Goal: Task Accomplishment & Management: Manage account settings

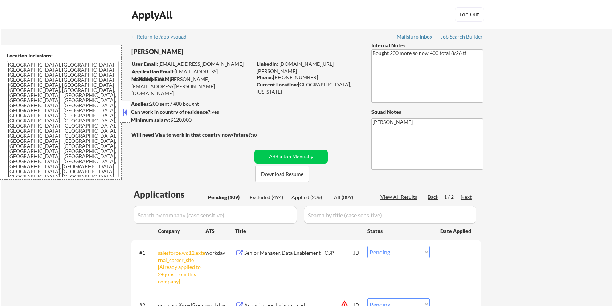
select select ""pending""
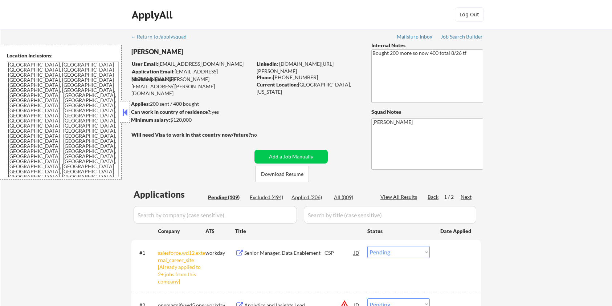
select select ""pending""
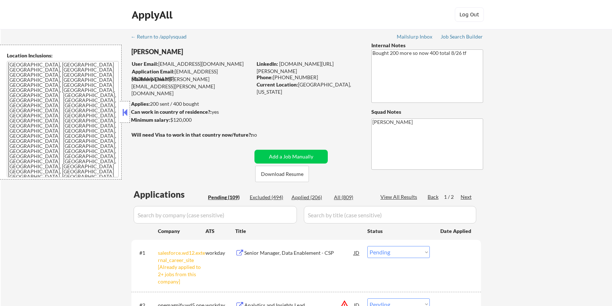
select select ""pending""
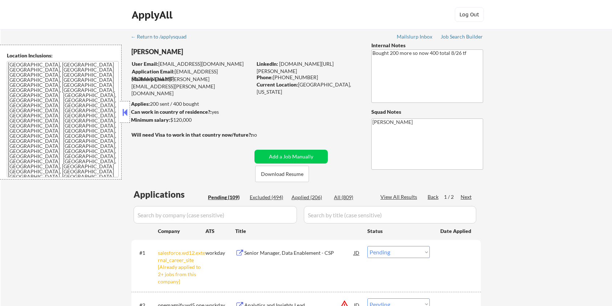
select select ""pending""
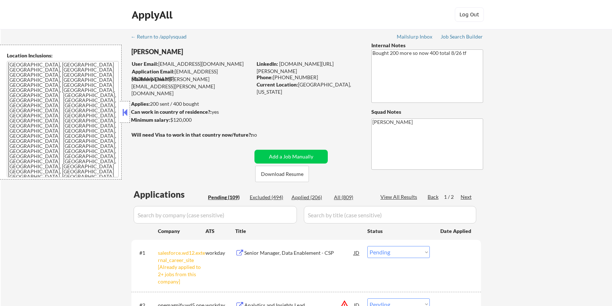
select select ""pending""
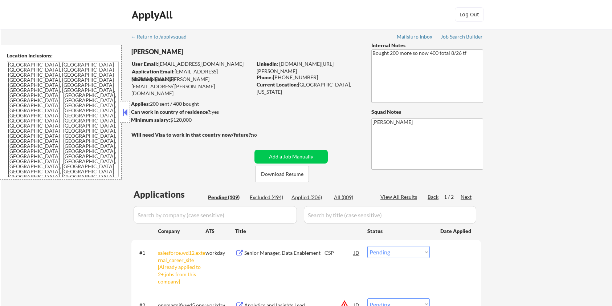
select select ""pending""
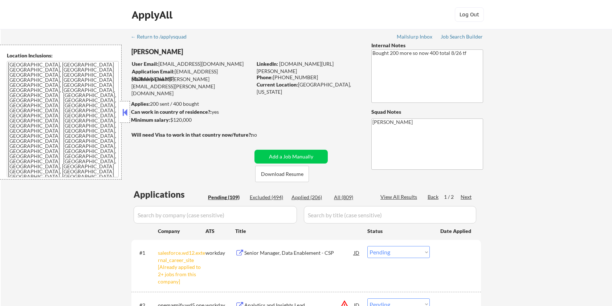
select select ""pending""
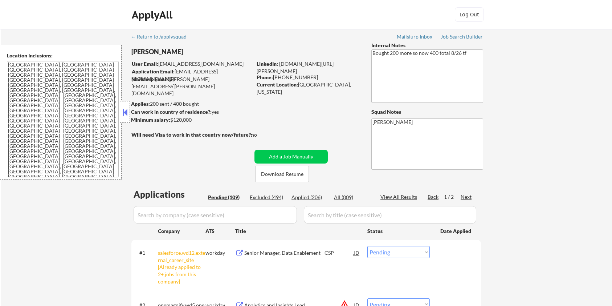
select select ""pending""
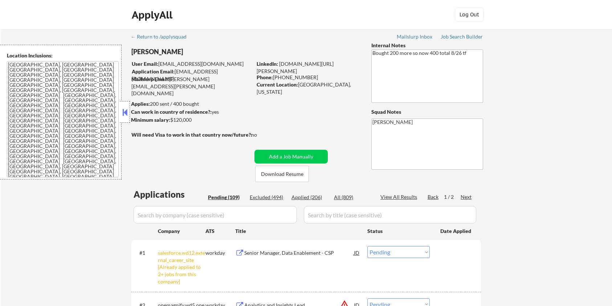
select select ""pending""
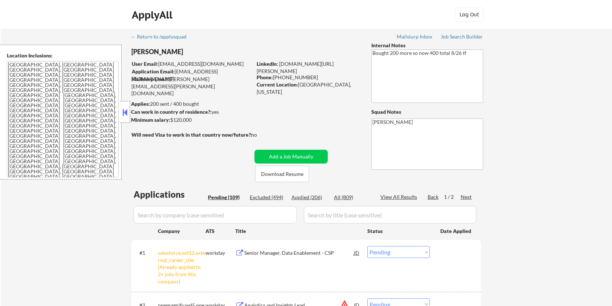
select select ""pending""
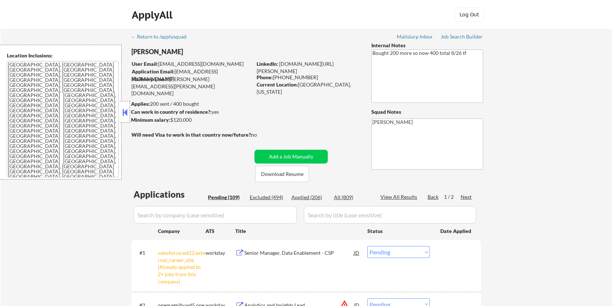
select select ""pending""
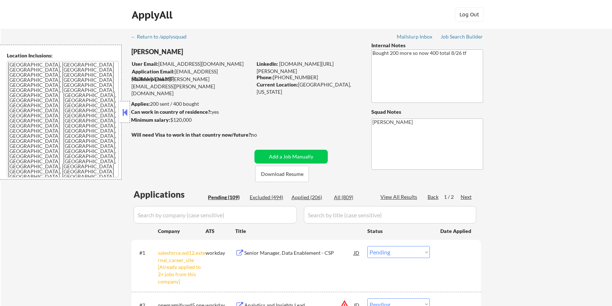
select select ""pending""
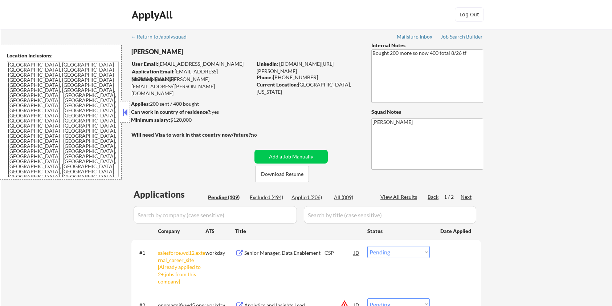
select select ""pending""
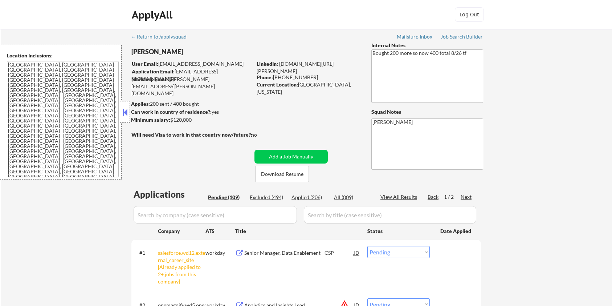
select select ""pending""
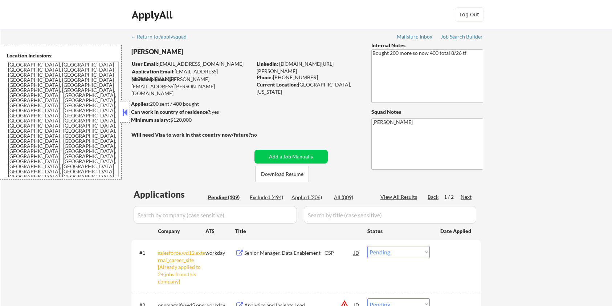
select select ""pending""
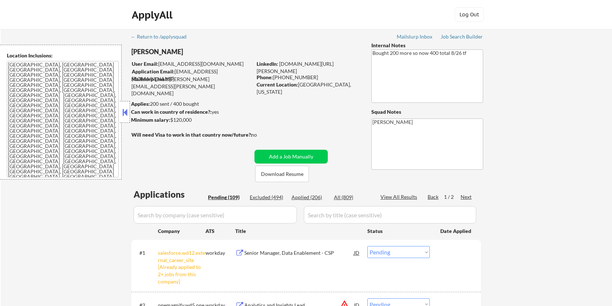
select select ""pending""
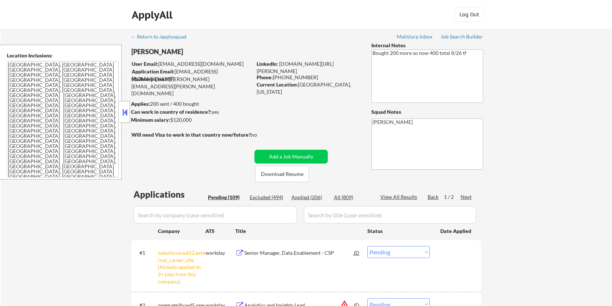
select select ""pending""
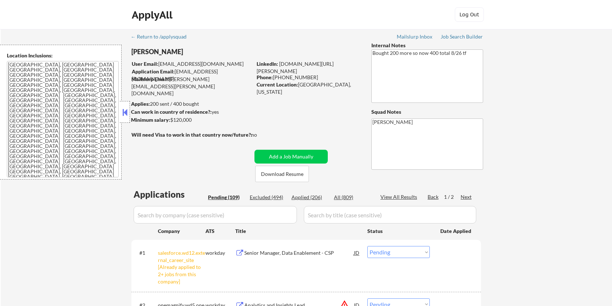
select select ""pending""
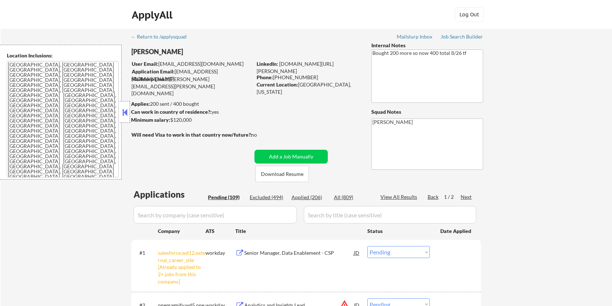
select select ""pending""
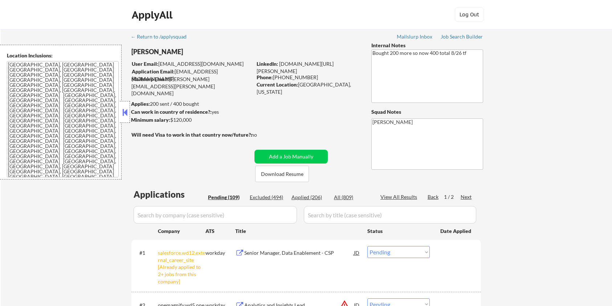
select select ""pending""
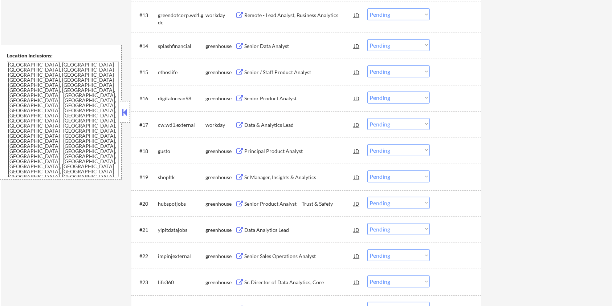
scroll to position [520, 0]
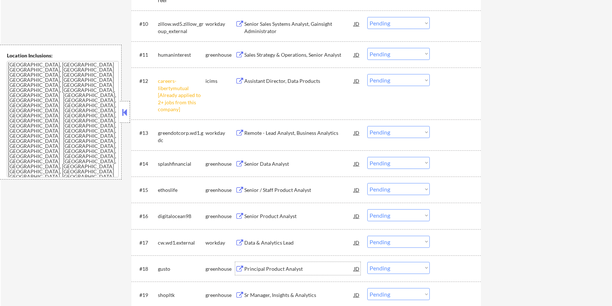
click at [267, 265] on div "Principal Product Analyst" at bounding box center [299, 268] width 110 height 7
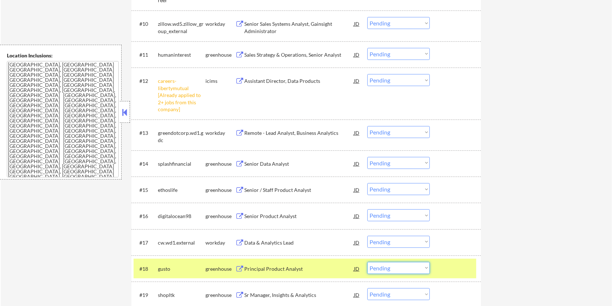
click at [392, 268] on select "Choose an option... Pending Applied Excluded (Questions) Excluded (Expired) Exc…" at bounding box center [398, 268] width 62 height 12
click at [367, 262] on select "Choose an option... Pending Applied Excluded (Questions) Excluded (Expired) Exc…" at bounding box center [398, 268] width 62 height 12
select select ""pending""
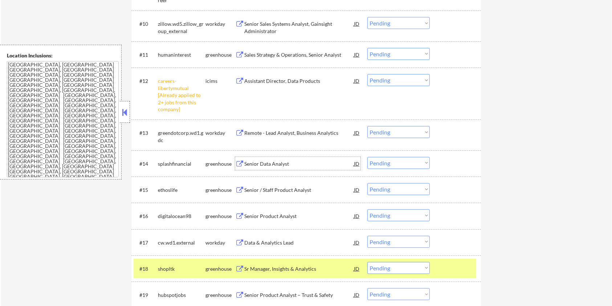
click at [253, 165] on div "Senior Data Analyst" at bounding box center [299, 163] width 110 height 7
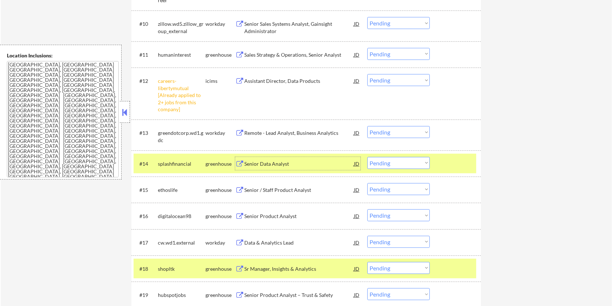
click at [279, 163] on div "Senior Data Analyst" at bounding box center [299, 163] width 110 height 7
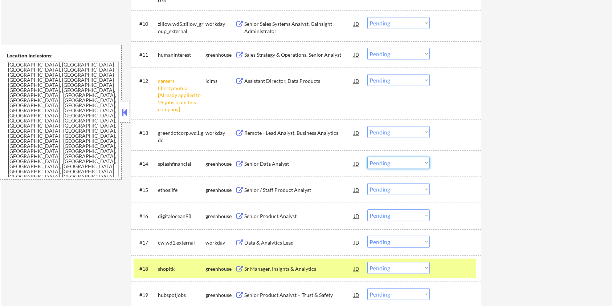
click at [398, 162] on select "Choose an option... Pending Applied Excluded (Questions) Excluded (Expired) Exc…" at bounding box center [398, 163] width 62 height 12
click at [367, 157] on select "Choose an option... Pending Applied Excluded (Questions) Excluded (Expired) Exc…" at bounding box center [398, 163] width 62 height 12
select select ""pending""
click at [285, 160] on div "Senior / Staff Product Analyst" at bounding box center [299, 163] width 110 height 7
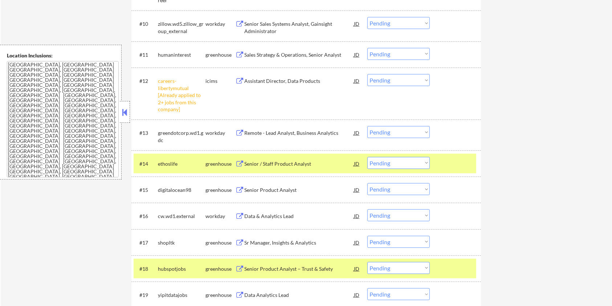
select select ""pending""
click at [407, 160] on select "Choose an option... Pending Applied Excluded (Questions) Excluded (Expired) Exc…" at bounding box center [398, 163] width 62 height 12
click at [367, 157] on select "Choose an option... Pending Applied Excluded (Questions) Excluded (Expired) Exc…" at bounding box center [398, 163] width 62 height 12
click at [275, 161] on div "Senior Product Analyst" at bounding box center [299, 163] width 110 height 7
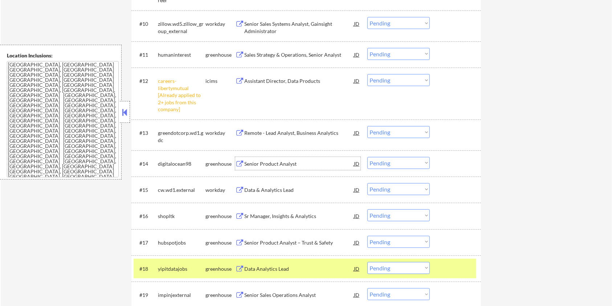
click at [390, 159] on select "Choose an option... Pending Applied Excluded (Questions) Excluded (Expired) Exc…" at bounding box center [398, 163] width 62 height 12
click at [367, 157] on select "Choose an option... Pending Applied Excluded (Questions) Excluded (Expired) Exc…" at bounding box center [398, 163] width 62 height 12
select select ""pending""
click at [276, 187] on div "Sr Manager, Insights & Analytics" at bounding box center [299, 189] width 110 height 7
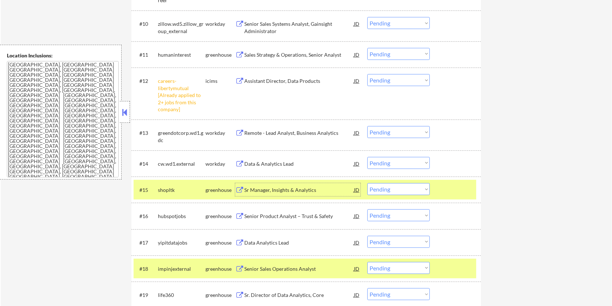
click at [413, 188] on select "Choose an option... Pending Applied Excluded (Questions) Excluded (Expired) Exc…" at bounding box center [398, 189] width 62 height 12
click at [367, 183] on select "Choose an option... Pending Applied Excluded (Questions) Excluded (Expired) Exc…" at bounding box center [398, 189] width 62 height 12
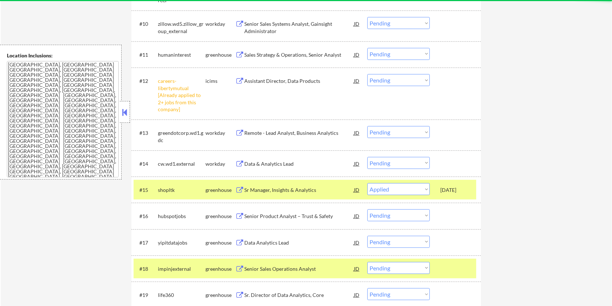
select select ""pending""
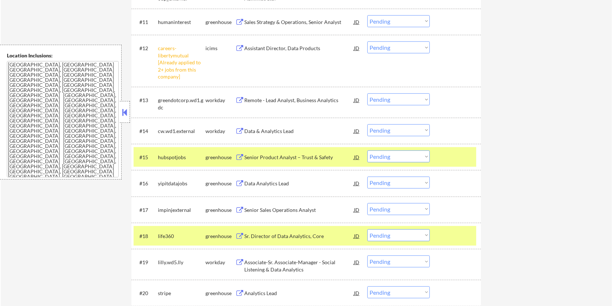
scroll to position [569, 0]
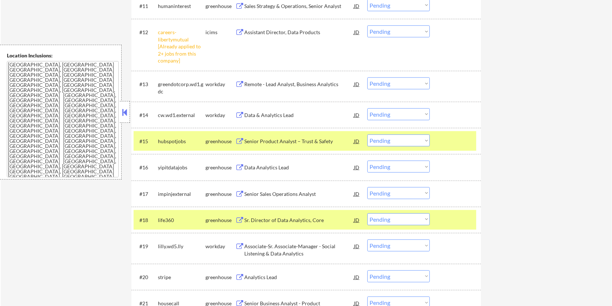
click at [253, 167] on div "Data Analytics Lead" at bounding box center [299, 167] width 110 height 7
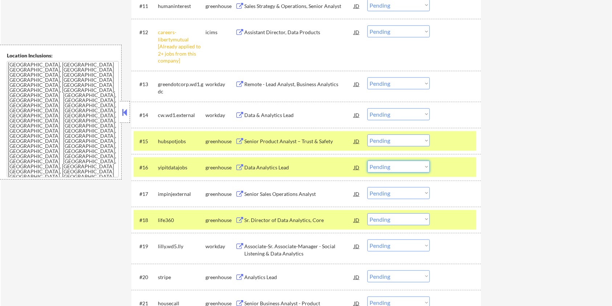
click at [383, 164] on select "Choose an option... Pending Applied Excluded (Questions) Excluded (Expired) Exc…" at bounding box center [398, 166] width 62 height 12
click at [367, 160] on select "Choose an option... Pending Applied Excluded (Questions) Excluded (Expired) Exc…" at bounding box center [398, 166] width 62 height 12
select select ""pending""
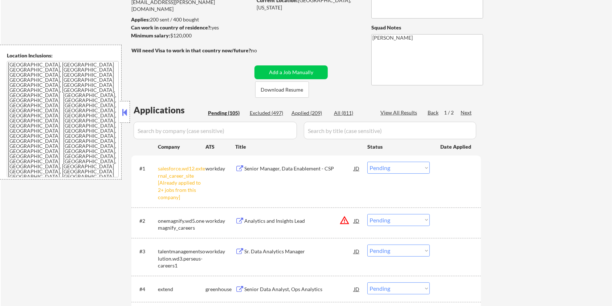
scroll to position [229, 0]
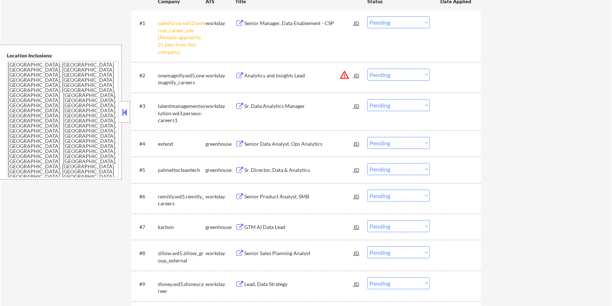
click at [266, 143] on div "Senior Data Analyst, Ops Analytics" at bounding box center [299, 143] width 110 height 7
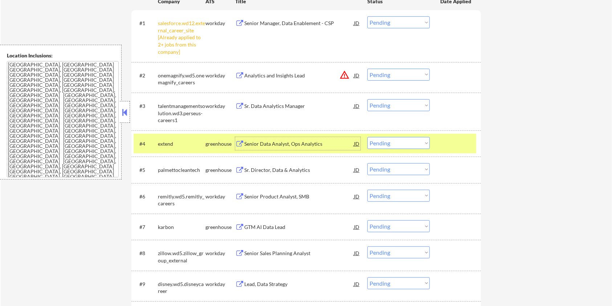
click at [382, 140] on select "Choose an option... Pending Applied Excluded (Questions) Excluded (Expired) Exc…" at bounding box center [398, 143] width 62 height 12
click at [367, 137] on select "Choose an option... Pending Applied Excluded (Questions) Excluded (Expired) Exc…" at bounding box center [398, 143] width 62 height 12
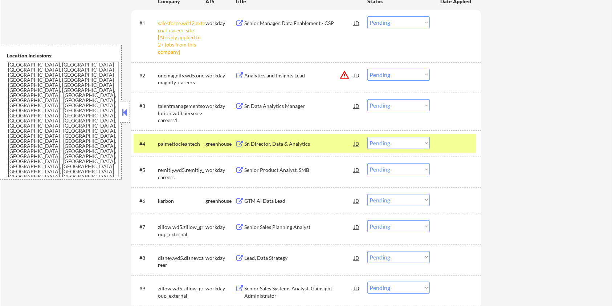
click at [272, 142] on div "Sr. Director, Data & Analytics" at bounding box center [299, 143] width 110 height 7
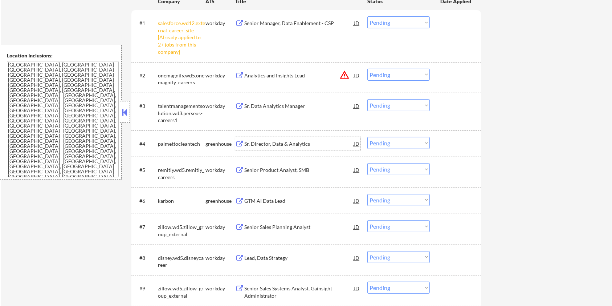
click at [391, 143] on select "Choose an option... Pending Applied Excluded (Questions) Excluded (Expired) Exc…" at bounding box center [398, 143] width 62 height 12
click at [367, 137] on select "Choose an option... Pending Applied Excluded (Questions) Excluded (Expired) Exc…" at bounding box center [398, 143] width 62 height 12
select select ""pending""
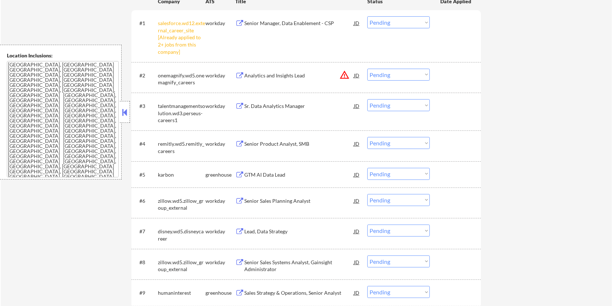
click at [244, 175] on button at bounding box center [239, 174] width 9 height 7
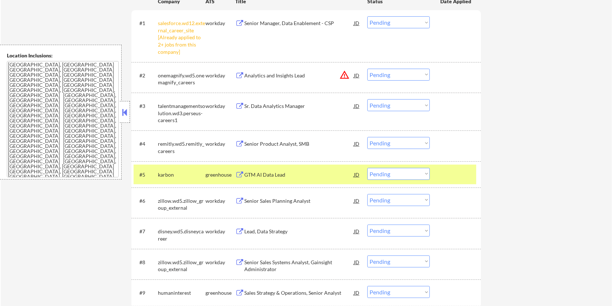
click at [402, 175] on select "Choose an option... Pending Applied Excluded (Questions) Excluded (Expired) Exc…" at bounding box center [398, 174] width 62 height 12
click at [367, 168] on select "Choose an option... Pending Applied Excluded (Questions) Excluded (Expired) Exc…" at bounding box center [398, 174] width 62 height 12
select select ""pending""
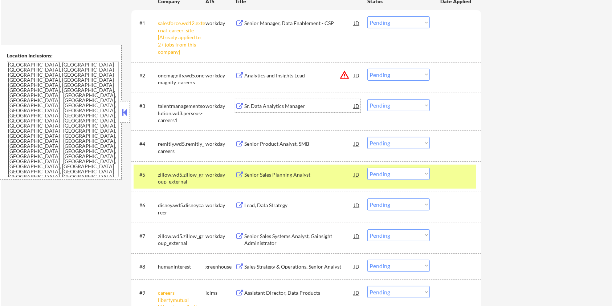
click at [270, 108] on div "Sr. Data Analytics Manager" at bounding box center [299, 105] width 110 height 7
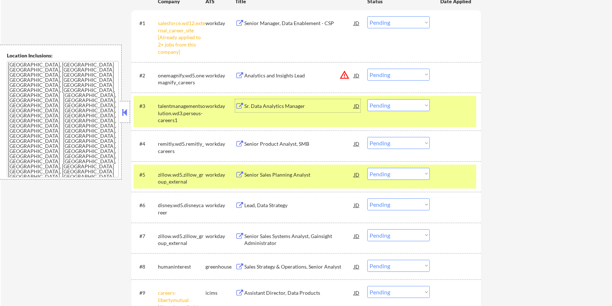
click at [408, 104] on select "Choose an option... Pending Applied Excluded (Questions) Excluded (Expired) Exc…" at bounding box center [398, 105] width 62 height 12
click at [367, 99] on select "Choose an option... Pending Applied Excluded (Questions) Excluded (Expired) Exc…" at bounding box center [398, 105] width 62 height 12
select select ""pending""
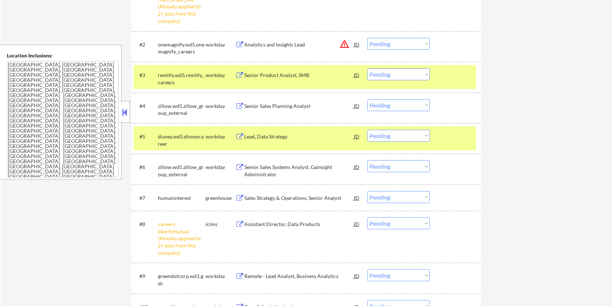
scroll to position [278, 0]
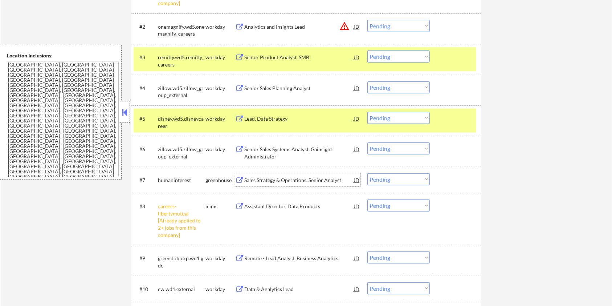
click at [259, 178] on div "Sales Strategy & Operations, Senior Analyst" at bounding box center [299, 179] width 110 height 7
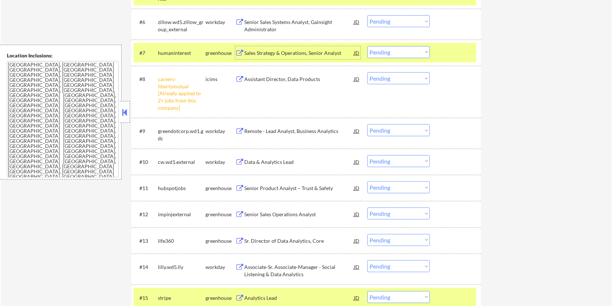
scroll to position [423, 0]
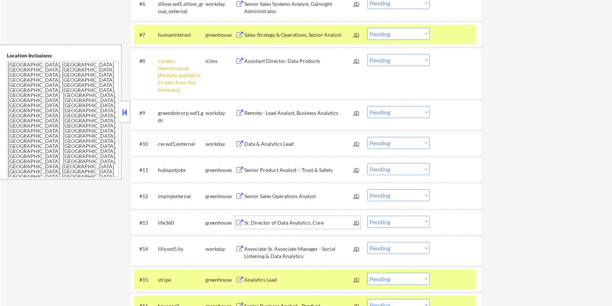
click at [247, 222] on div "Sr. Director of Data Analytics, Core" at bounding box center [299, 222] width 110 height 7
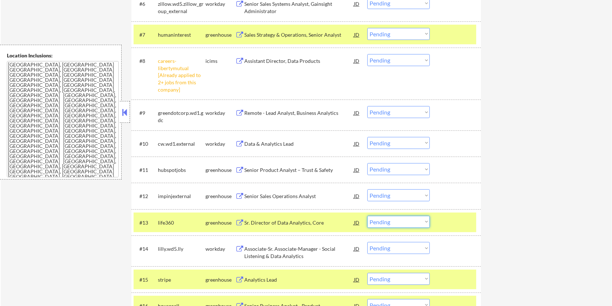
click at [394, 223] on select "Choose an option... Pending Applied Excluded (Questions) Excluded (Expired) Exc…" at bounding box center [398, 222] width 62 height 12
click at [367, 216] on select "Choose an option... Pending Applied Excluded (Questions) Excluded (Expired) Exc…" at bounding box center [398, 222] width 62 height 12
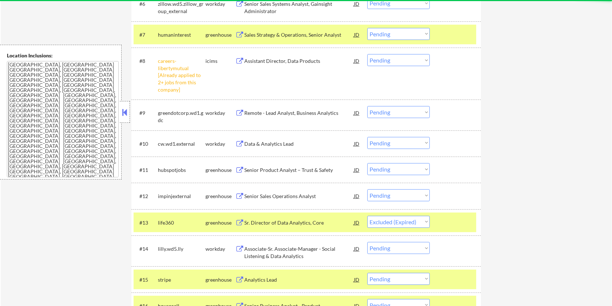
select select ""pending""
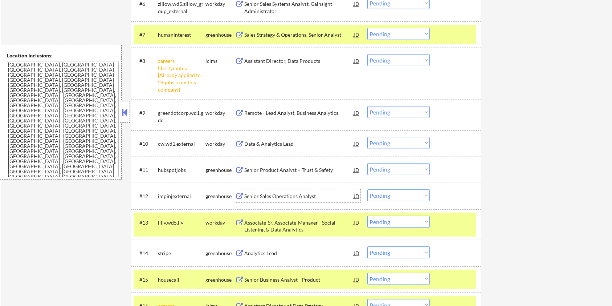
click at [259, 194] on div "Senior Sales Operations Analyst" at bounding box center [299, 195] width 110 height 7
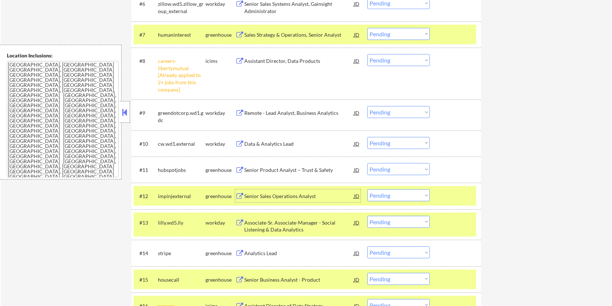
click at [399, 198] on select "Choose an option... Pending Applied Excluded (Questions) Excluded (Expired) Exc…" at bounding box center [398, 195] width 62 height 12
click at [399, 194] on select "Choose an option... Pending Applied Excluded (Questions) Excluded (Expired) Exc…" at bounding box center [398, 195] width 62 height 12
click at [367, 189] on select "Choose an option... Pending Applied Excluded (Questions) Excluded (Expired) Exc…" at bounding box center [398, 195] width 62 height 12
select select ""pending""
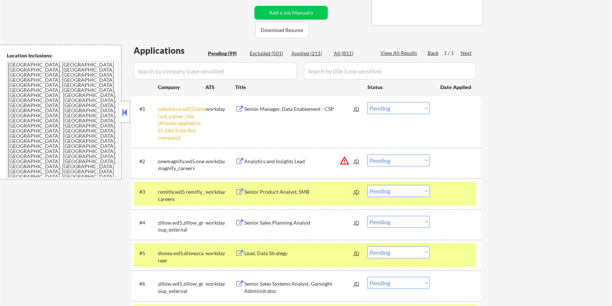
scroll to position [133, 0]
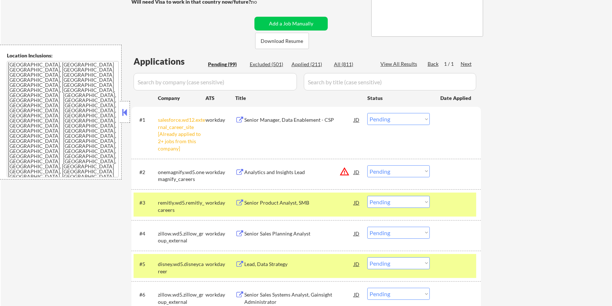
click at [251, 172] on div "Analytics and Insights Lead" at bounding box center [299, 171] width 110 height 7
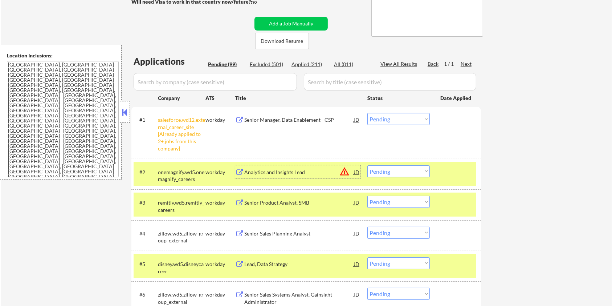
click at [395, 172] on select "Choose an option... Pending Applied Excluded (Questions) Excluded (Expired) Exc…" at bounding box center [398, 171] width 62 height 12
click at [367, 165] on select "Choose an option... Pending Applied Excluded (Questions) Excluded (Expired) Exc…" at bounding box center [398, 171] width 62 height 12
select select ""pending""
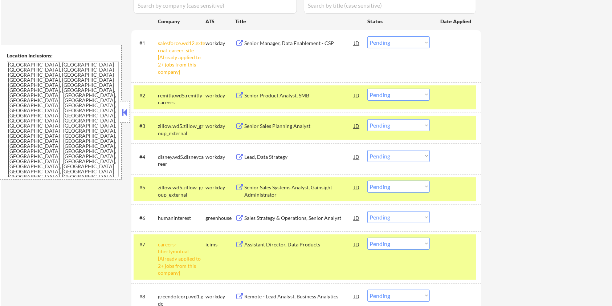
scroll to position [229, 0]
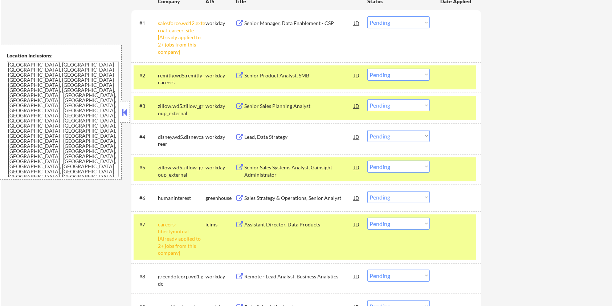
click at [267, 194] on div "Sales Strategy & Operations, Senior Analyst" at bounding box center [299, 197] width 110 height 7
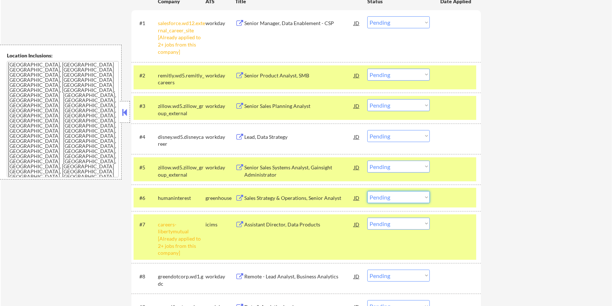
click at [396, 196] on select "Choose an option... Pending Applied Excluded (Questions) Excluded (Expired) Exc…" at bounding box center [398, 197] width 62 height 12
click at [367, 191] on select "Choose an option... Pending Applied Excluded (Questions) Excluded (Expired) Exc…" at bounding box center [398, 197] width 62 height 12
select select ""pending""
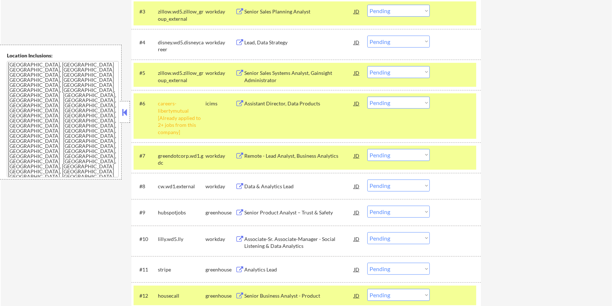
scroll to position [375, 0]
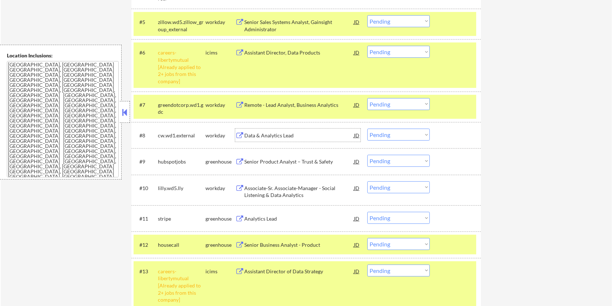
click at [265, 133] on div "Data & Analytics Lead" at bounding box center [299, 135] width 110 height 7
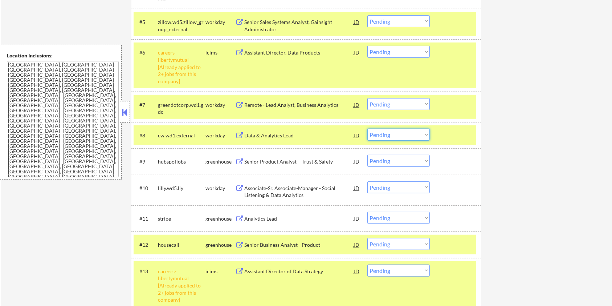
click at [410, 137] on select "Choose an option... Pending Applied Excluded (Questions) Excluded (Expired) Exc…" at bounding box center [398, 135] width 62 height 12
click at [367, 129] on select "Choose an option... Pending Applied Excluded (Questions) Excluded (Expired) Exc…" at bounding box center [398, 135] width 62 height 12
select select ""pending""
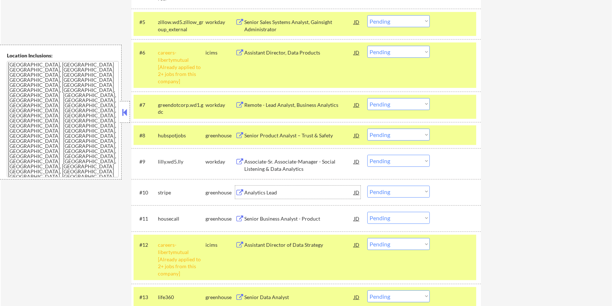
click at [249, 192] on div "Analytics Lead" at bounding box center [299, 192] width 110 height 7
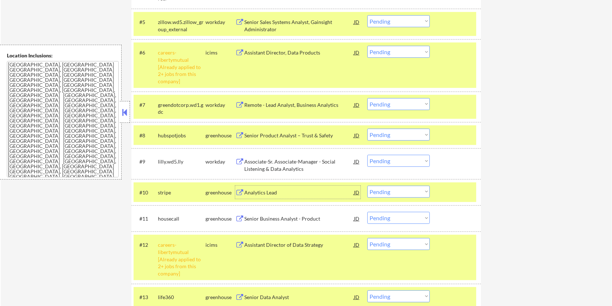
click at [299, 189] on div "Analytics Lead" at bounding box center [299, 192] width 110 height 7
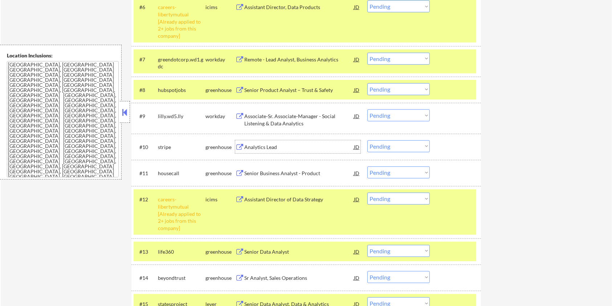
scroll to position [436, 0]
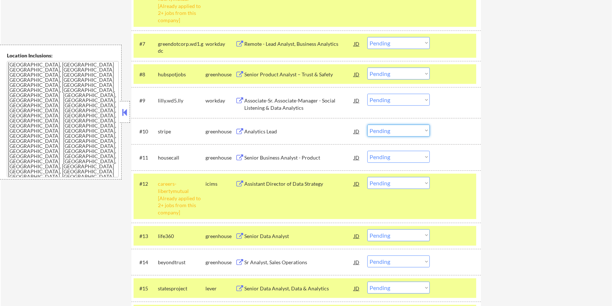
click at [392, 127] on select "Choose an option... Pending Applied Excluded (Questions) Excluded (Expired) Exc…" at bounding box center [398, 131] width 62 height 12
click at [367, 125] on select "Choose an option... Pending Applied Excluded (Questions) Excluded (Expired) Exc…" at bounding box center [398, 131] width 62 height 12
select select ""pending""
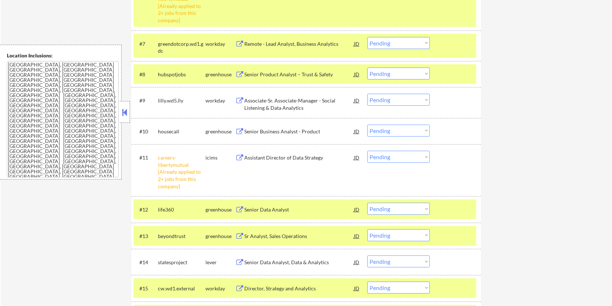
click at [458, 40] on div at bounding box center [456, 43] width 32 height 13
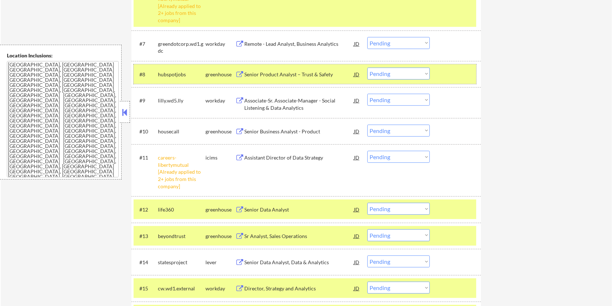
click at [452, 74] on div at bounding box center [456, 74] width 32 height 13
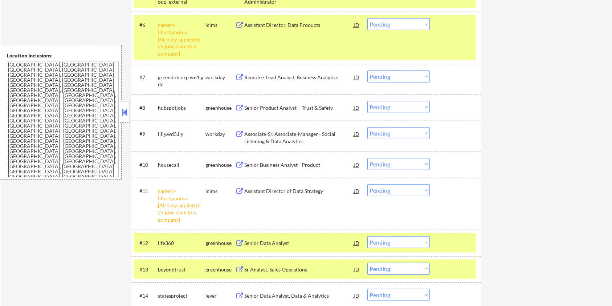
scroll to position [387, 0]
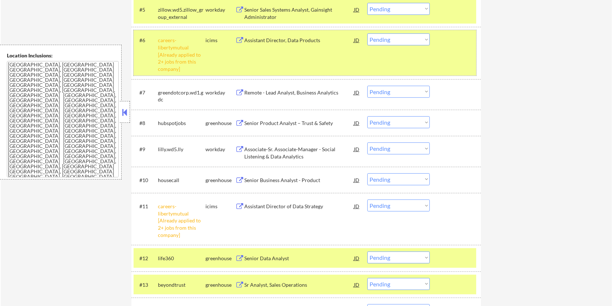
click at [448, 62] on div "#6 careers-libertymutual [Already applied to 2+ jobs from this company] icims A…" at bounding box center [305, 52] width 343 height 45
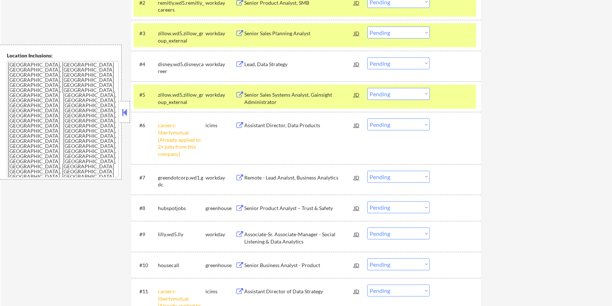
scroll to position [290, 0]
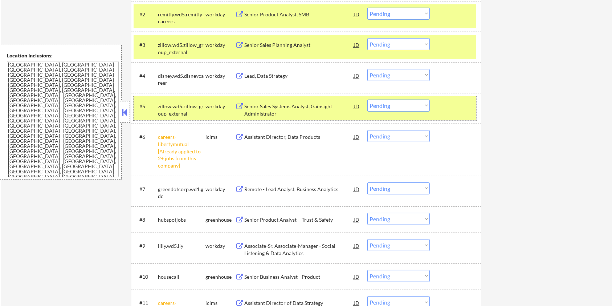
click at [450, 98] on div "#5 zillow.wd5.zillow_group_external workday Senior Sales Systems Analyst, Gains…" at bounding box center [305, 108] width 343 height 24
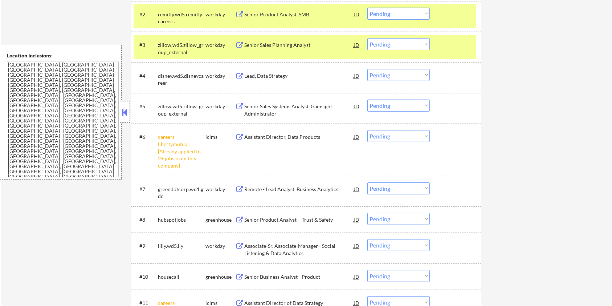
click at [444, 50] on div at bounding box center [456, 44] width 32 height 13
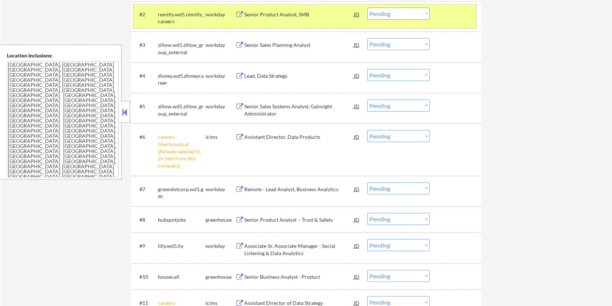
click at [452, 16] on div at bounding box center [456, 14] width 32 height 13
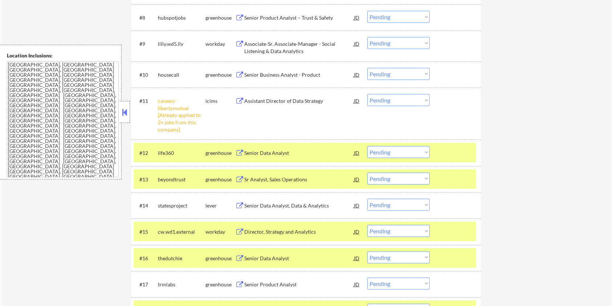
scroll to position [532, 0]
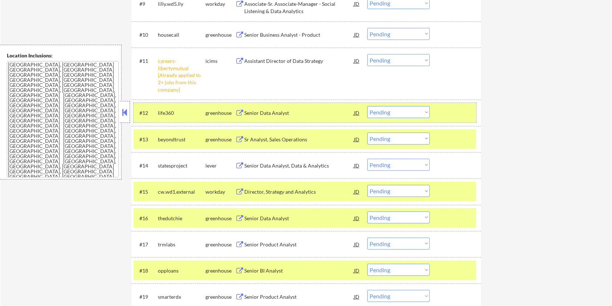
click at [444, 103] on div "#12 life360 greenhouse Senior Data Analyst JD Choose an option... Pending Appli…" at bounding box center [305, 113] width 343 height 20
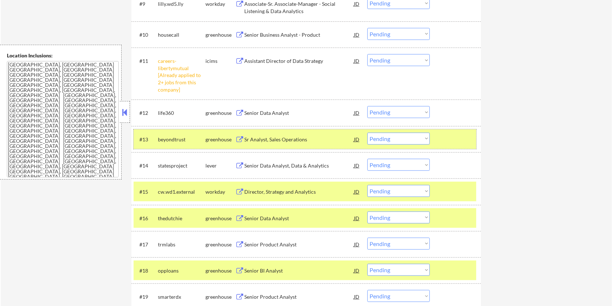
click at [449, 134] on div at bounding box center [456, 139] width 32 height 13
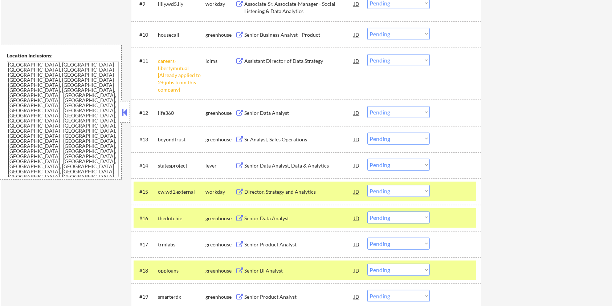
click at [452, 187] on div at bounding box center [456, 191] width 32 height 13
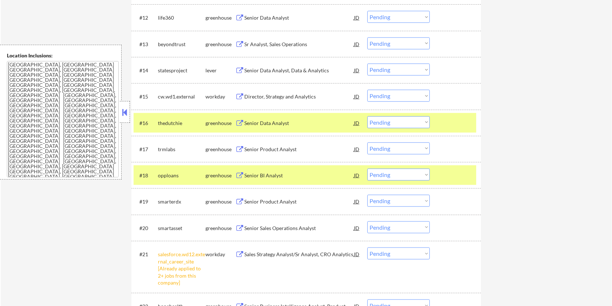
scroll to position [629, 0]
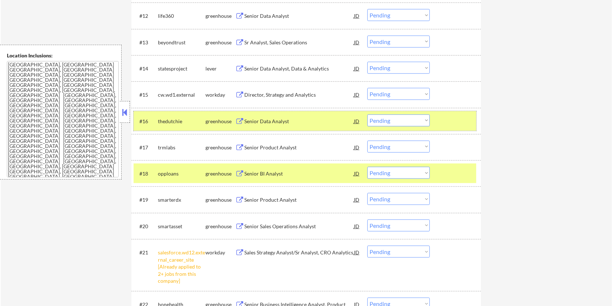
click at [457, 122] on div at bounding box center [456, 120] width 32 height 13
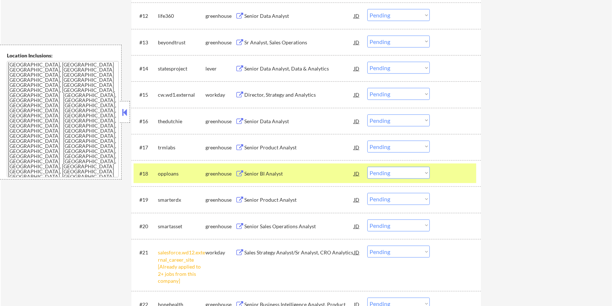
click at [447, 177] on div at bounding box center [456, 173] width 32 height 13
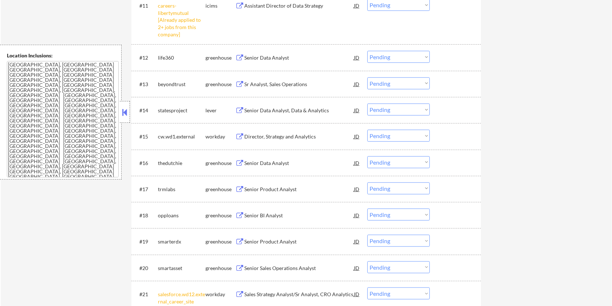
scroll to position [484, 0]
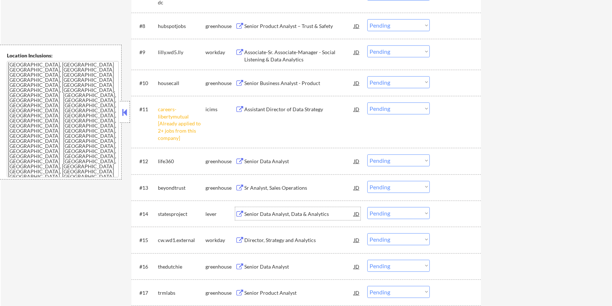
click at [269, 214] on div "Senior Data Analyst, Data & Analytics" at bounding box center [299, 213] width 110 height 7
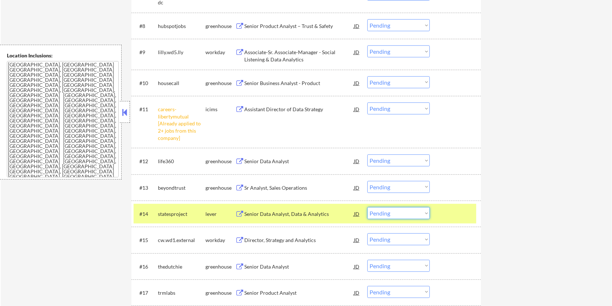
click at [382, 211] on select "Choose an option... Pending Applied Excluded (Questions) Excluded (Expired) Exc…" at bounding box center [398, 213] width 62 height 12
click at [367, 207] on select "Choose an option... Pending Applied Excluded (Questions) Excluded (Expired) Exc…" at bounding box center [398, 213] width 62 height 12
select select ""pending""
click at [272, 159] on div "Senior Data Analyst" at bounding box center [299, 161] width 110 height 7
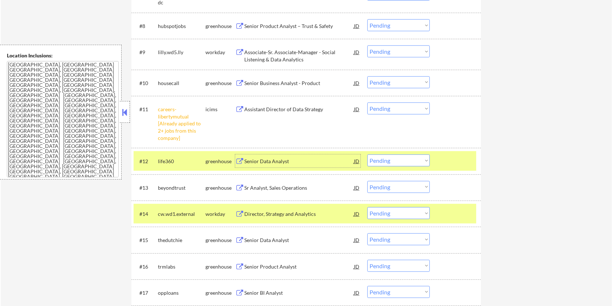
click at [418, 161] on select "Choose an option... Pending Applied Excluded (Questions) Excluded (Expired) Exc…" at bounding box center [398, 160] width 62 height 12
click at [367, 154] on select "Choose an option... Pending Applied Excluded (Questions) Excluded (Expired) Exc…" at bounding box center [398, 160] width 62 height 12
select select ""pending""
click at [272, 159] on div "Sr Analyst, Sales Operations" at bounding box center [299, 161] width 110 height 7
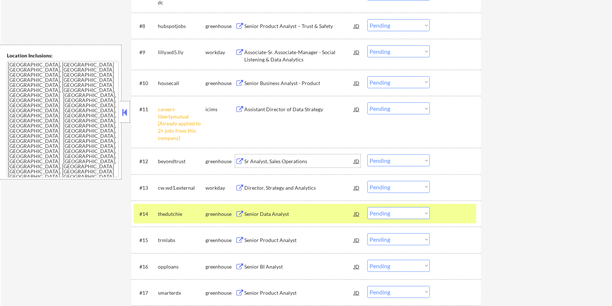
scroll to position [532, 0]
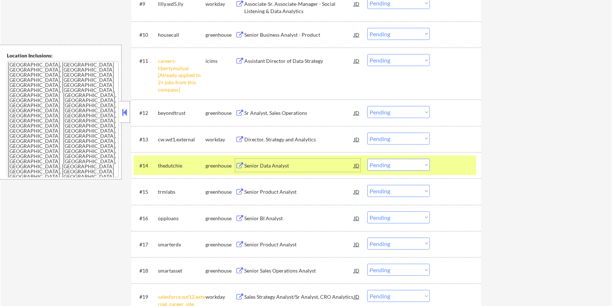
click at [254, 167] on div "Senior Data Analyst" at bounding box center [299, 165] width 110 height 7
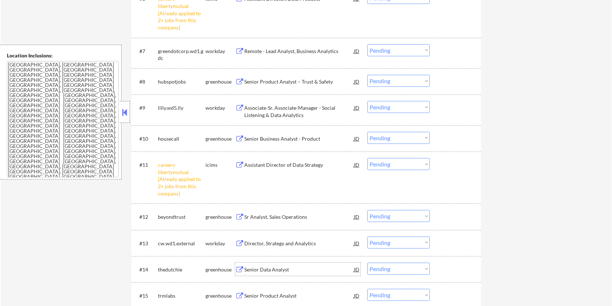
scroll to position [484, 0]
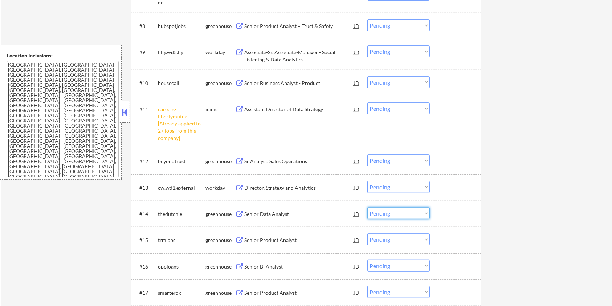
click at [394, 212] on select "Choose an option... Pending Applied Excluded (Questions) Excluded (Expired) Exc…" at bounding box center [398, 213] width 62 height 12
click at [367, 207] on select "Choose an option... Pending Applied Excluded (Questions) Excluded (Expired) Exc…" at bounding box center [398, 213] width 62 height 12
click at [258, 213] on div "Senior Product Analyst" at bounding box center [299, 213] width 110 height 7
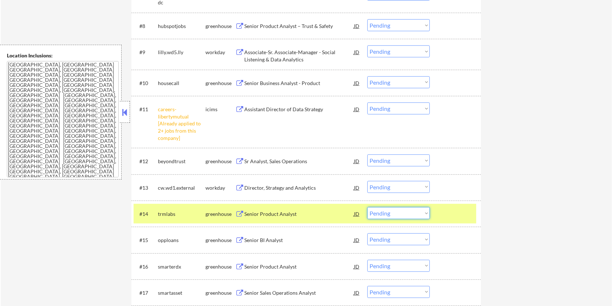
click at [398, 210] on select "Choose an option... Pending Applied Excluded (Questions) Excluded (Expired) Exc…" at bounding box center [398, 213] width 62 height 12
click at [367, 207] on select "Choose an option... Pending Applied Excluded (Questions) Excluded (Expired) Exc…" at bounding box center [398, 213] width 62 height 12
click at [249, 215] on div "Senior BI Analyst" at bounding box center [299, 213] width 110 height 7
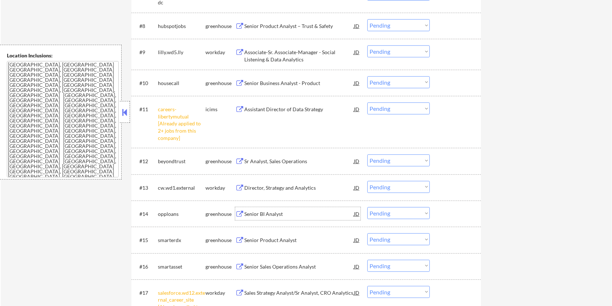
click at [407, 214] on select "Choose an option... Pending Applied Excluded (Questions) Excluded (Expired) Exc…" at bounding box center [398, 213] width 62 height 12
click at [367, 207] on select "Choose an option... Pending Applied Excluded (Questions) Excluded (Expired) Exc…" at bounding box center [398, 213] width 62 height 12
select select ""pending""
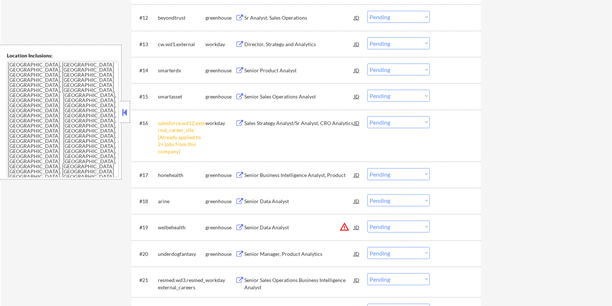
scroll to position [678, 0]
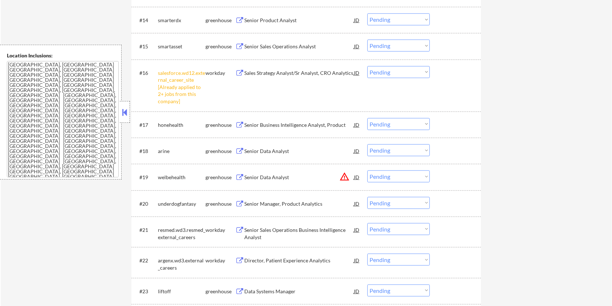
click at [237, 123] on button at bounding box center [239, 125] width 9 height 7
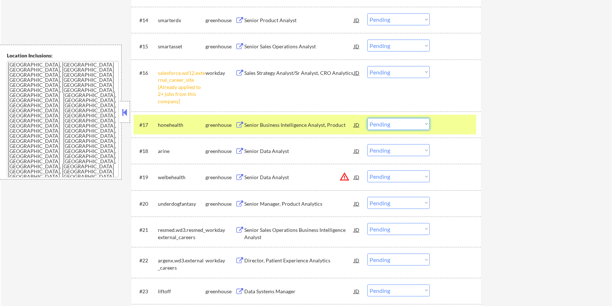
click at [408, 126] on select "Choose an option... Pending Applied Excluded (Questions) Excluded (Expired) Exc…" at bounding box center [398, 124] width 62 height 12
click at [367, 118] on select "Choose an option... Pending Applied Excluded (Questions) Excluded (Expired) Exc…" at bounding box center [398, 124] width 62 height 12
select select ""pending""
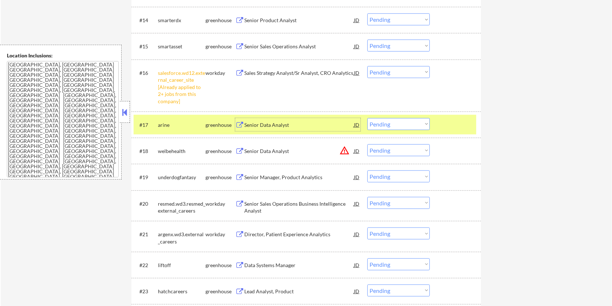
click at [259, 123] on div "Senior Data Analyst" at bounding box center [299, 124] width 110 height 7
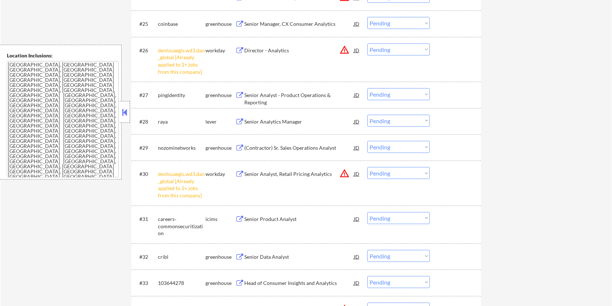
scroll to position [1017, 0]
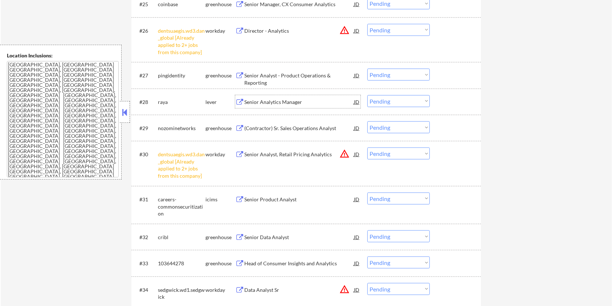
click at [251, 102] on div "Senior Analytics Manager" at bounding box center [299, 101] width 110 height 7
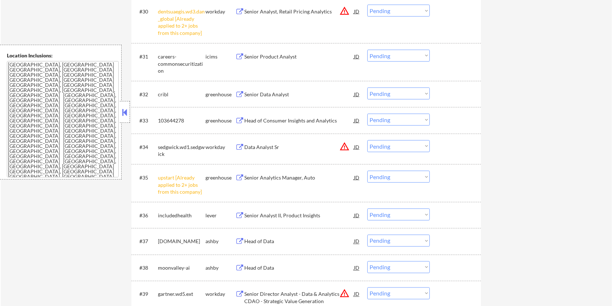
scroll to position [1210, 0]
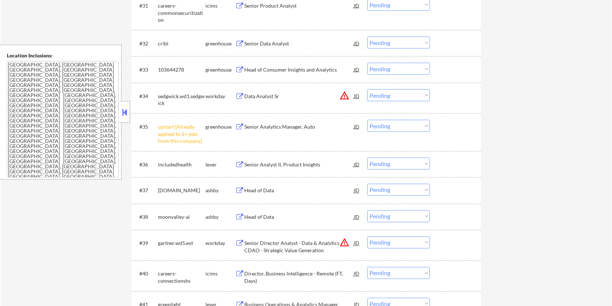
click at [261, 190] on div "Head of Data" at bounding box center [299, 190] width 110 height 7
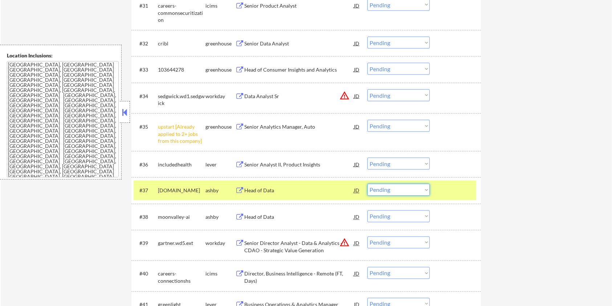
click at [419, 190] on select "Choose an option... Pending Applied Excluded (Questions) Excluded (Expired) Exc…" at bounding box center [398, 190] width 62 height 12
click at [367, 184] on select "Choose an option... Pending Applied Excluded (Questions) Excluded (Expired) Exc…" at bounding box center [398, 190] width 62 height 12
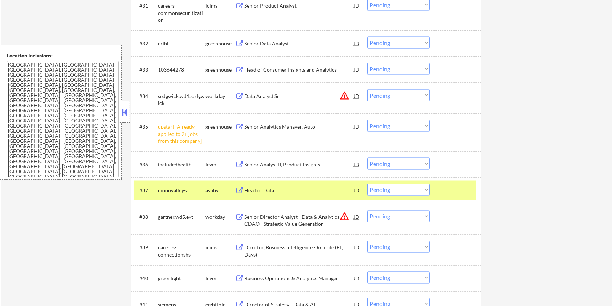
click at [273, 191] on div "Head of Data" at bounding box center [299, 190] width 110 height 7
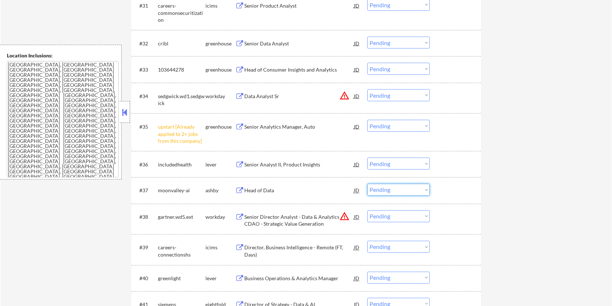
click at [377, 187] on select "Choose an option... Pending Applied Excluded (Questions) Excluded (Expired) Exc…" at bounding box center [398, 190] width 62 height 12
click at [367, 184] on select "Choose an option... Pending Applied Excluded (Questions) Excluded (Expired) Exc…" at bounding box center [398, 190] width 62 height 12
select select ""pending""
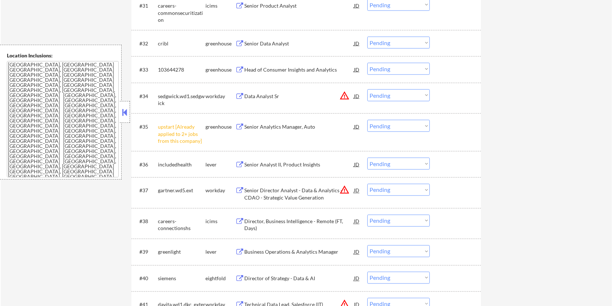
click at [273, 162] on div "Senior Analyst II, Product Insights" at bounding box center [299, 164] width 110 height 7
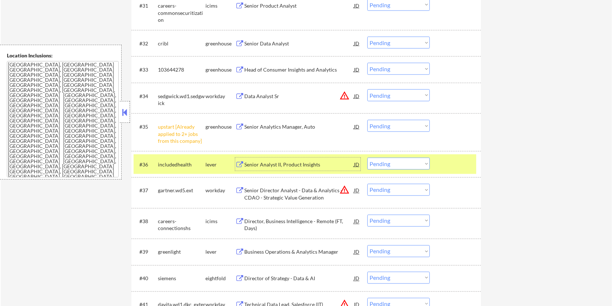
click at [394, 162] on select "Choose an option... Pending Applied Excluded (Questions) Excluded (Expired) Exc…" at bounding box center [398, 164] width 62 height 12
click at [367, 158] on select "Choose an option... Pending Applied Excluded (Questions) Excluded (Expired) Exc…" at bounding box center [398, 164] width 62 height 12
select select ""pending""
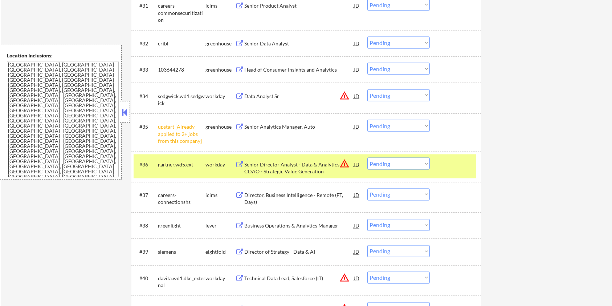
drag, startPoint x: 37, startPoint y: 194, endPoint x: 34, endPoint y: 196, distance: 3.9
click at [36, 194] on div "← Return to /applysquad Mailslurp Inbox Job Search Builder Gabriel Freimund Use…" at bounding box center [306, 265] width 611 height 2892
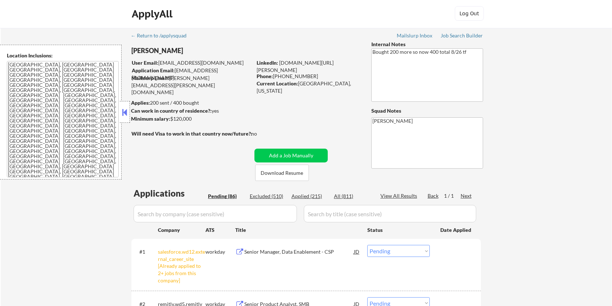
scroll to position [0, 0]
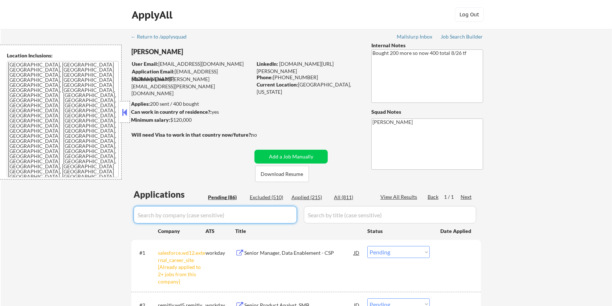
click at [226, 211] on input "input" at bounding box center [215, 214] width 163 height 17
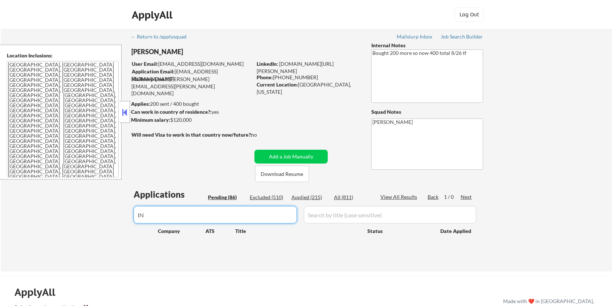
type input "I"
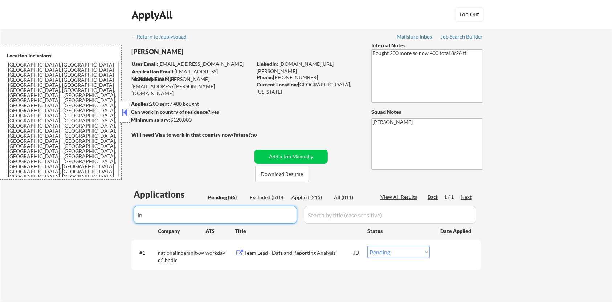
type input "i"
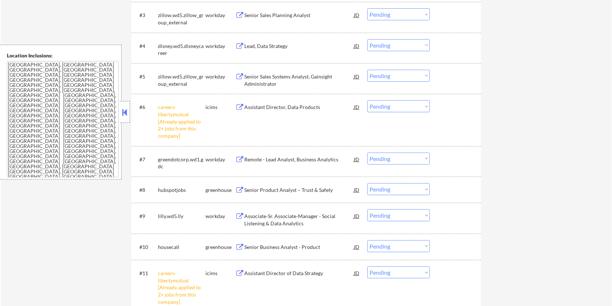
scroll to position [387, 0]
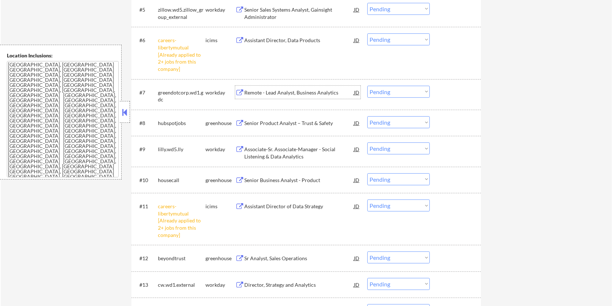
click at [253, 91] on div "Remote - Lead Analyst, Business Analytics" at bounding box center [299, 92] width 110 height 7
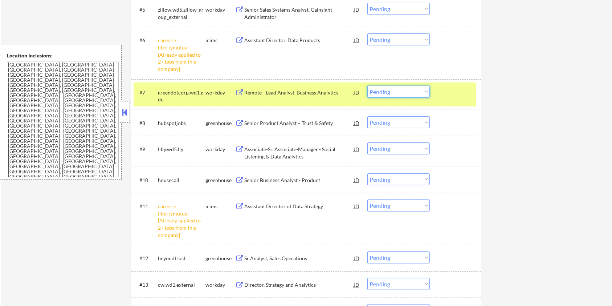
click at [404, 92] on select "Choose an option... Pending Applied Excluded (Questions) Excluded (Expired) Exc…" at bounding box center [398, 92] width 62 height 12
click at [367, 86] on select "Choose an option... Pending Applied Excluded (Questions) Excluded (Expired) Exc…" at bounding box center [398, 92] width 62 height 12
select select ""pending""
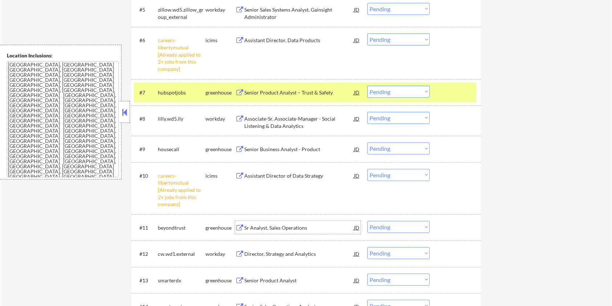
click at [265, 228] on div "Sr Analyst, Sales Operations" at bounding box center [299, 227] width 110 height 7
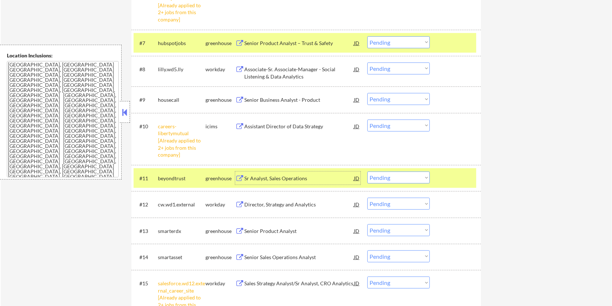
scroll to position [484, 0]
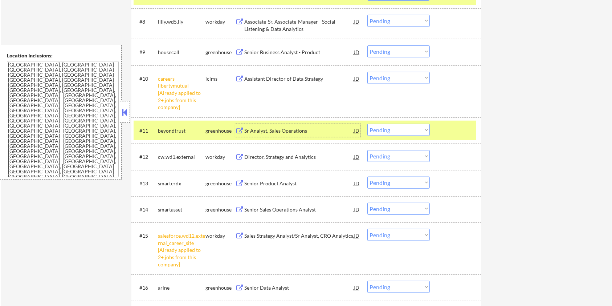
click at [263, 210] on div "Senior Sales Operations Analyst" at bounding box center [299, 209] width 110 height 7
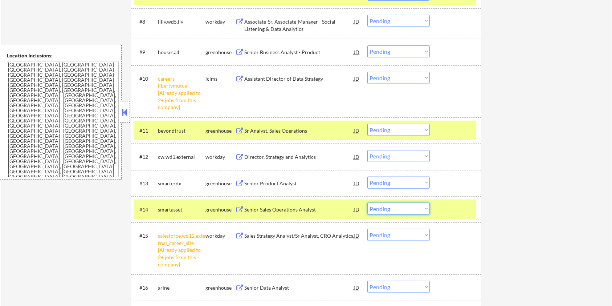
click at [419, 207] on select "Choose an option... Pending Applied Excluded (Questions) Excluded (Expired) Exc…" at bounding box center [398, 209] width 62 height 12
click at [367, 203] on select "Choose an option... Pending Applied Excluded (Questions) Excluded (Expired) Exc…" at bounding box center [398, 209] width 62 height 12
select select ""pending""
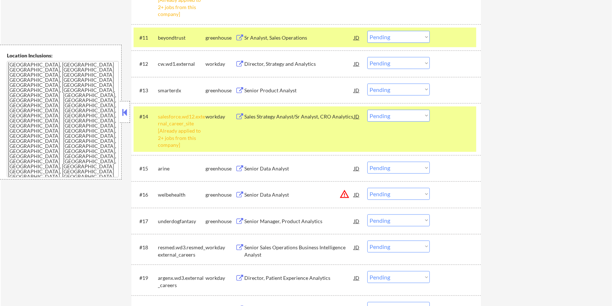
scroll to position [581, 0]
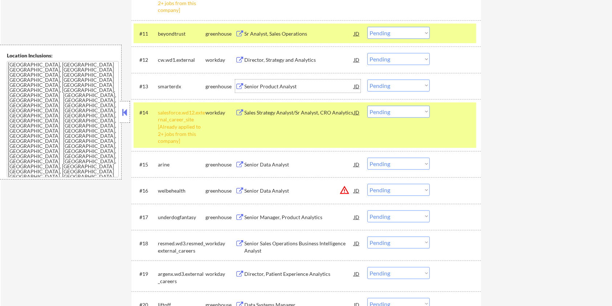
click at [256, 82] on div "Senior Product Analyst" at bounding box center [299, 86] width 110 height 13
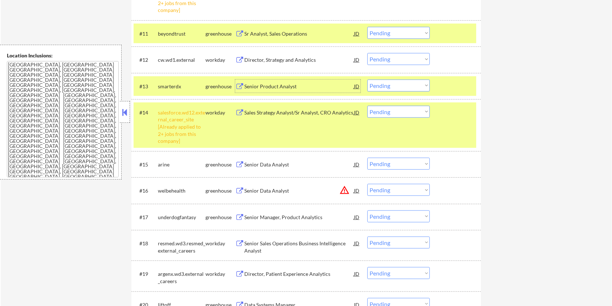
click at [398, 83] on select "Choose an option... Pending Applied Excluded (Questions) Excluded (Expired) Exc…" at bounding box center [398, 86] width 62 height 12
click at [367, 80] on select "Choose an option... Pending Applied Excluded (Questions) Excluded (Expired) Exc…" at bounding box center [398, 86] width 62 height 12
select select ""pending""
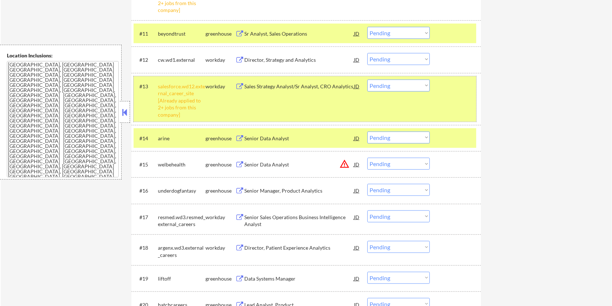
click at [438, 104] on div "#13 salesforce.wd12.external_career_site [Already applied to 2+ jobs from this …" at bounding box center [305, 98] width 343 height 45
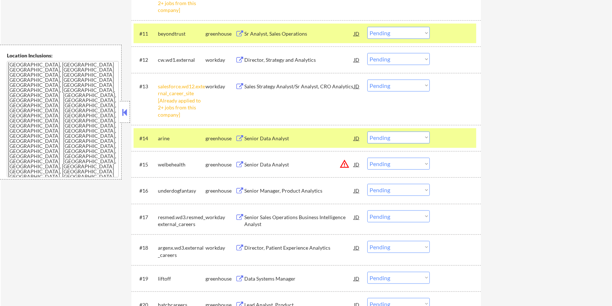
click at [261, 138] on div "Senior Data Analyst" at bounding box center [299, 138] width 110 height 7
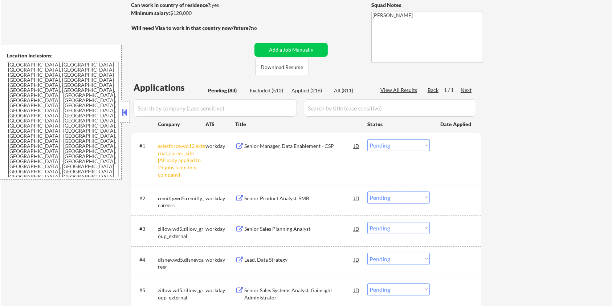
scroll to position [48, 0]
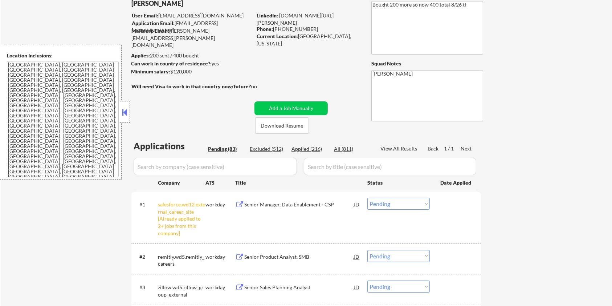
drag, startPoint x: 192, startPoint y: 74, endPoint x: 171, endPoint y: 70, distance: 21.0
click at [171, 70] on div "Minimum salary: $120,000" at bounding box center [191, 71] width 121 height 7
copy div "$120,000"
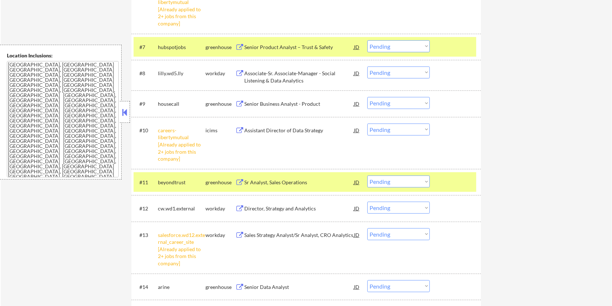
scroll to position [484, 0]
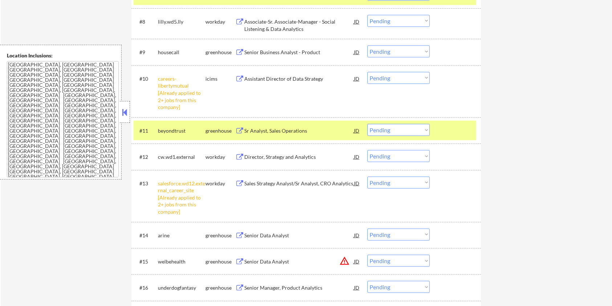
click at [406, 237] on select "Choose an option... Pending Applied Excluded (Questions) Excluded (Expired) Exc…" at bounding box center [398, 234] width 62 height 12
click at [367, 228] on select "Choose an option... Pending Applied Excluded (Questions) Excluded (Expired) Exc…" at bounding box center [398, 234] width 62 height 12
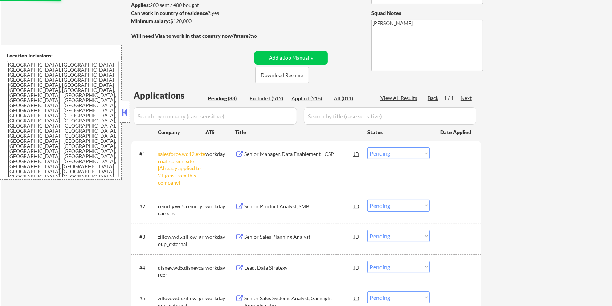
scroll to position [97, 0]
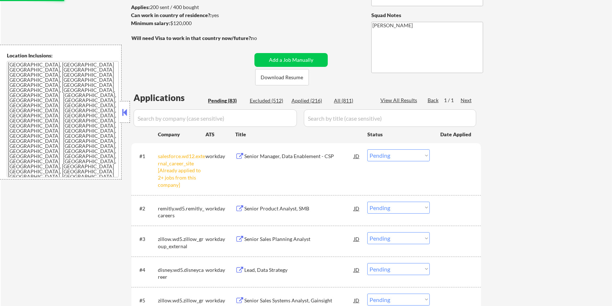
select select ""pending""
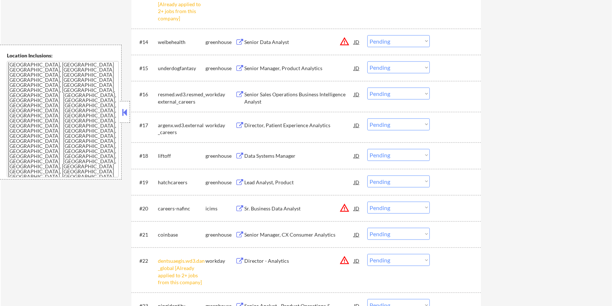
scroll to position [678, 0]
click at [270, 154] on div "Data Systems Manager" at bounding box center [299, 155] width 110 height 7
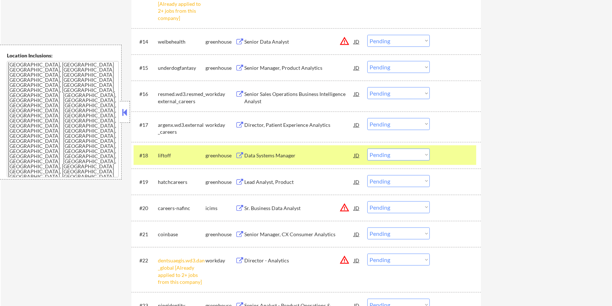
select select ""pending""
select select ""PLACEHOLDER_1427118222253""
select select ""pending""
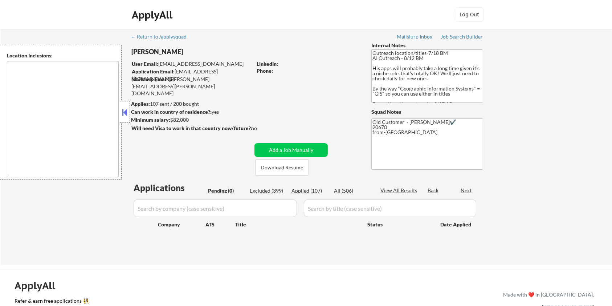
type textarea "Remote [GEOGRAPHIC_DATA] [US_STATE] [GEOGRAPHIC_DATA] [GEOGRAPHIC_DATA] [GEOGRA…"
